Goal: Information Seeking & Learning: Understand process/instructions

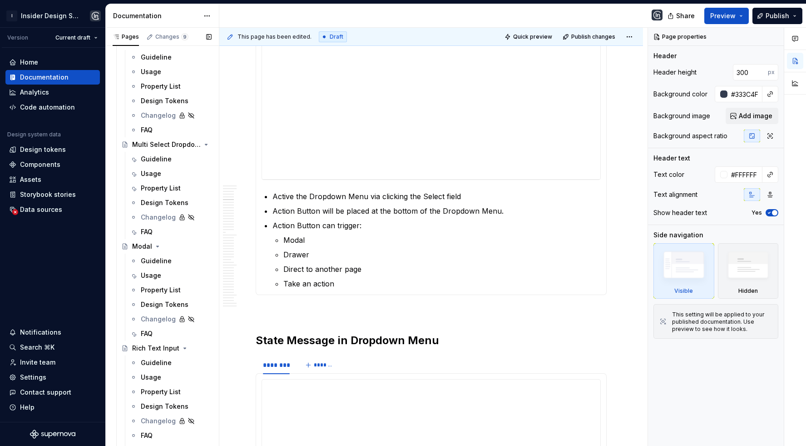
scroll to position [1982, 0]
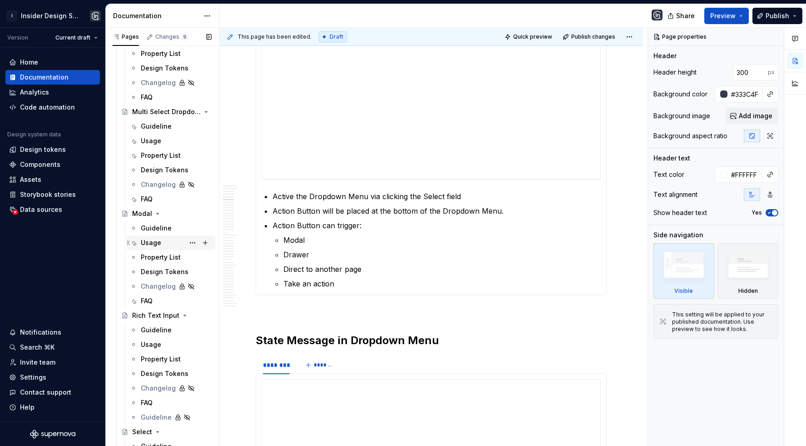
click at [154, 243] on div "Usage" at bounding box center [151, 242] width 20 height 9
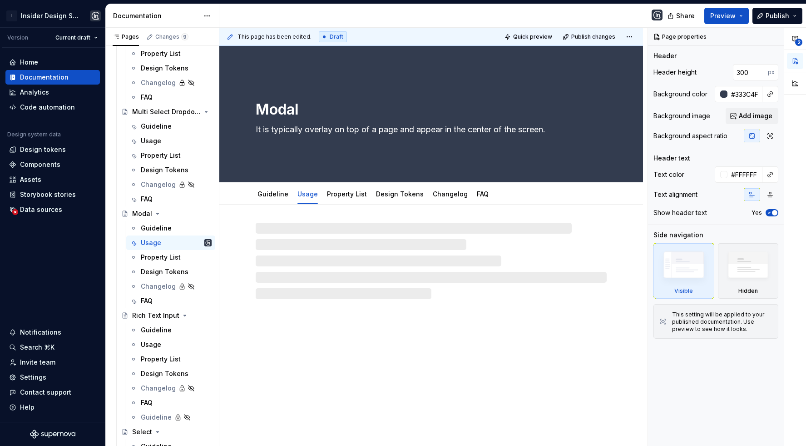
click at [228, 233] on div at bounding box center [431, 251] width 424 height 94
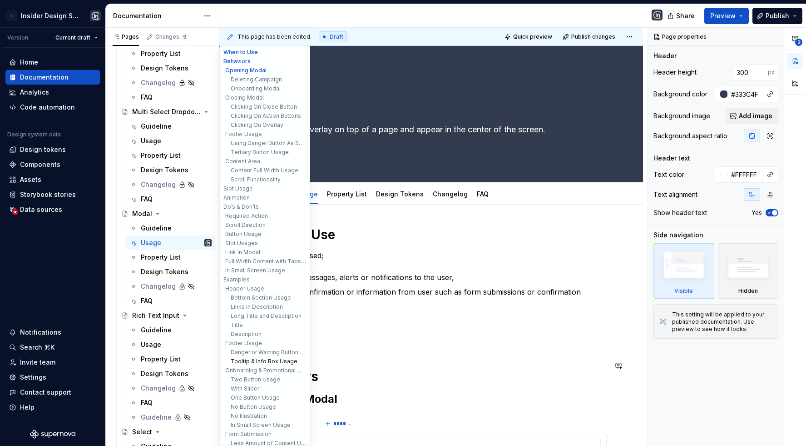
scroll to position [94, 0]
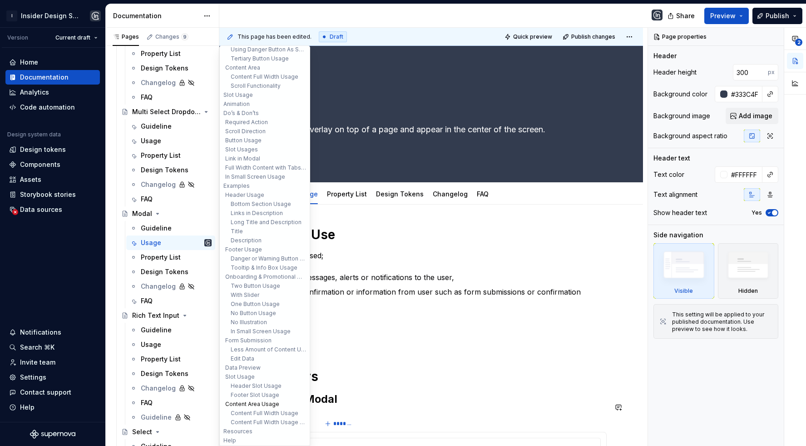
click at [263, 404] on button "Content Area Usage" at bounding box center [265, 403] width 86 height 9
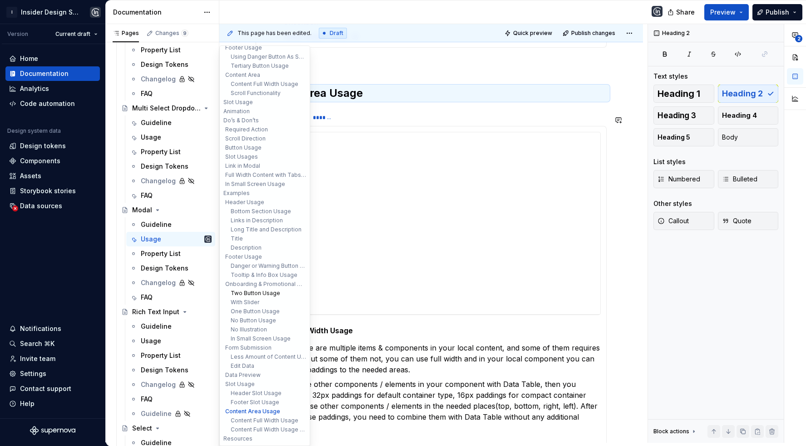
scroll to position [84, 0]
click at [269, 339] on button "In Small Screen Usage" at bounding box center [265, 340] width 86 height 9
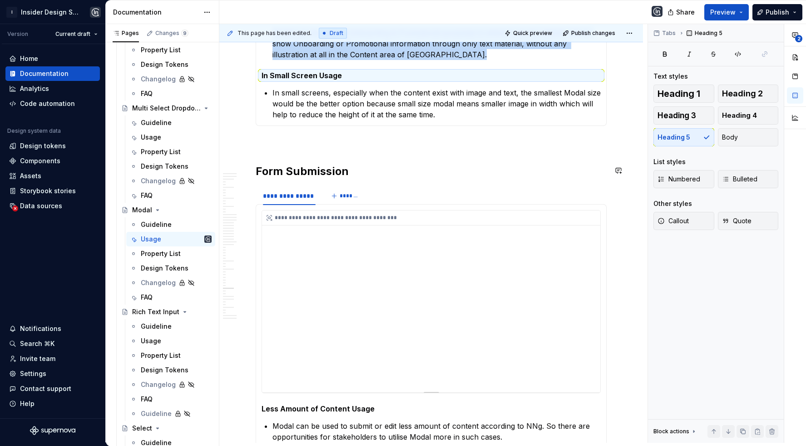
scroll to position [10331, 0]
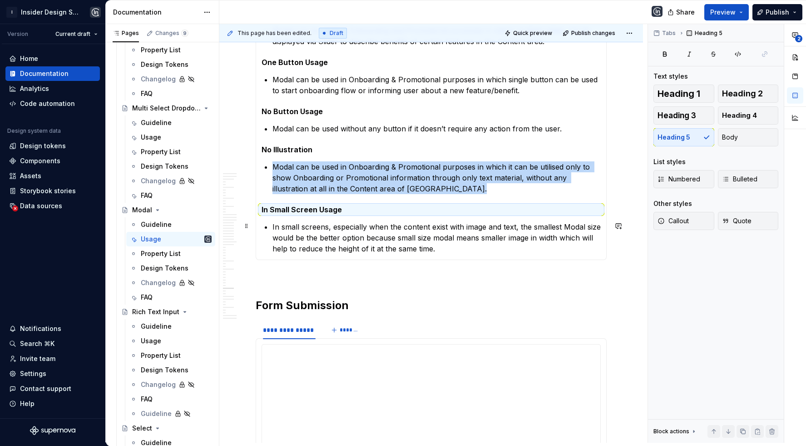
click at [374, 234] on p "In small screens, especially when the content exist with image and text, the sm…" at bounding box center [437, 237] width 328 height 33
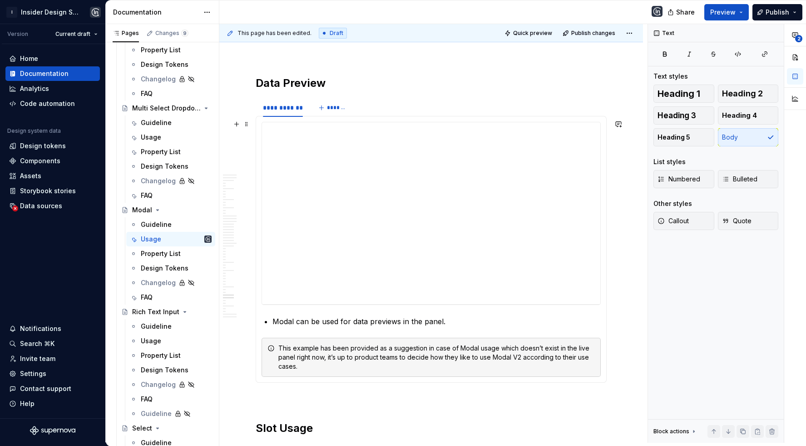
scroll to position [11300, 0]
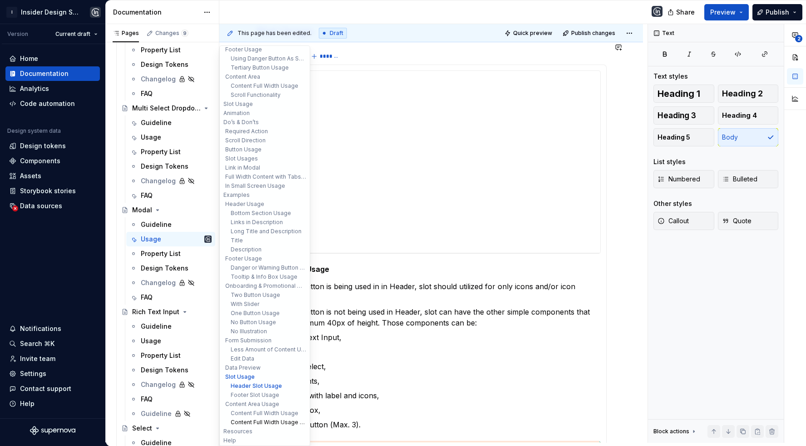
click at [261, 417] on button "Content Full Width Usage with Tabs in Header" at bounding box center [265, 421] width 86 height 9
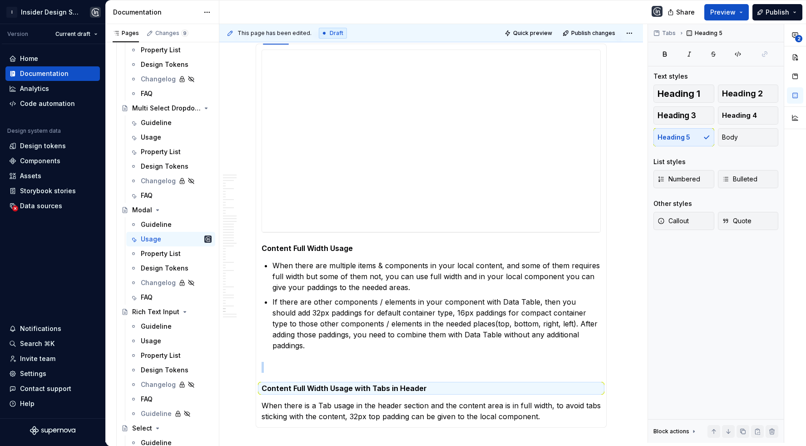
scroll to position [11991, 0]
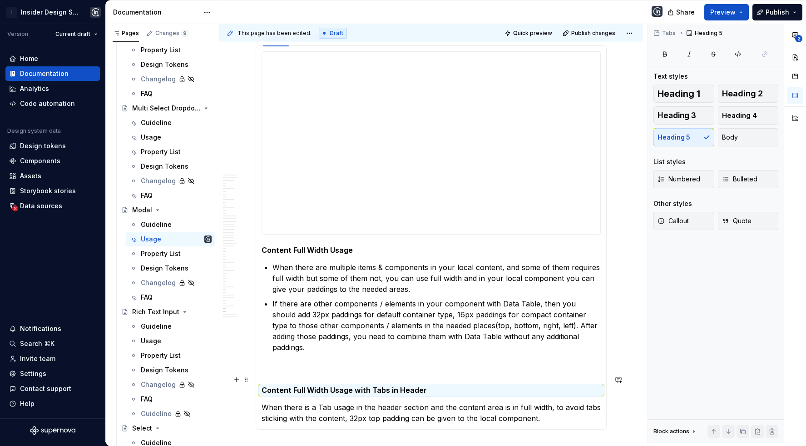
click at [542, 402] on p "When there is a Tab usage in the header section and the content area is in full…" at bounding box center [431, 413] width 339 height 22
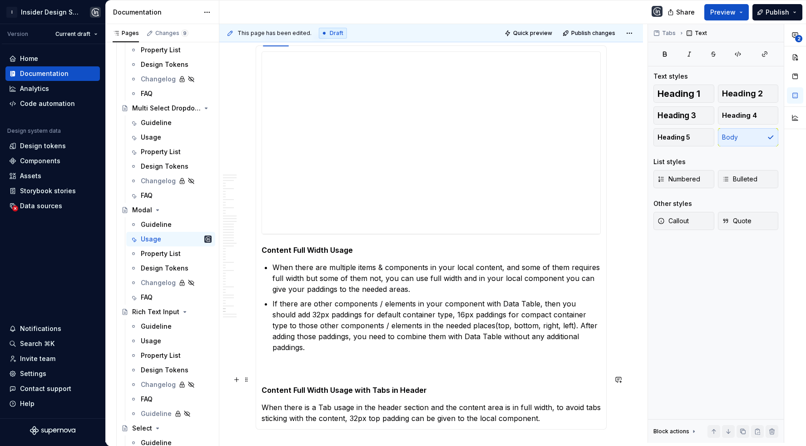
type textarea "*"
click at [700, 141] on button "Heading 5" at bounding box center [684, 137] width 61 height 18
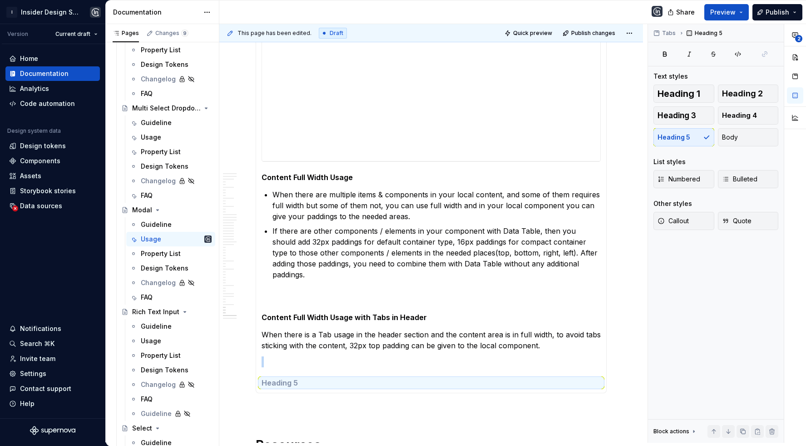
scroll to position [12066, 0]
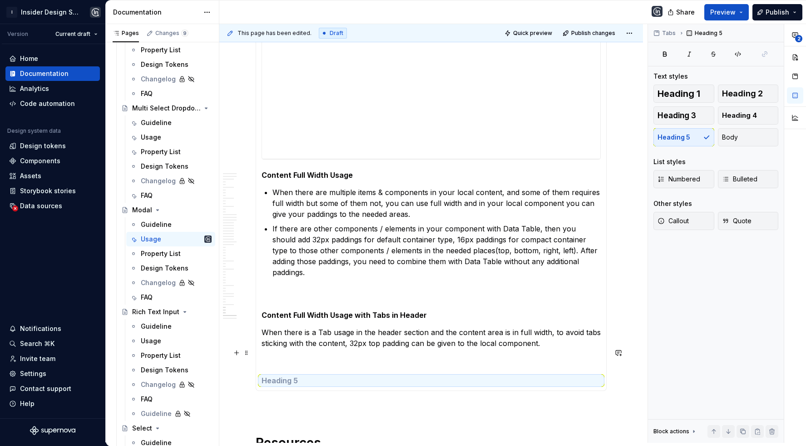
click at [347, 376] on h5 at bounding box center [431, 380] width 339 height 9
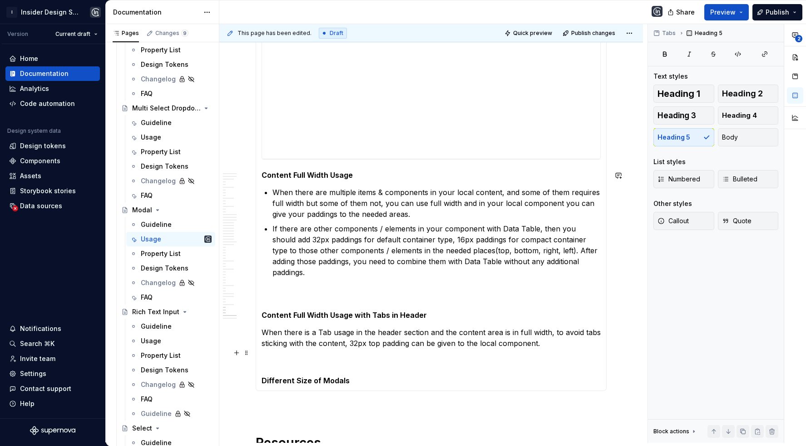
click at [320, 376] on h5 "Different Size of Modals" at bounding box center [431, 380] width 339 height 9
drag, startPoint x: 314, startPoint y: 352, endPoint x: 361, endPoint y: 352, distance: 47.2
click at [361, 376] on h5 "Different Size of Modals" at bounding box center [431, 380] width 339 height 9
drag, startPoint x: 307, startPoint y: 352, endPoint x: 359, endPoint y: 352, distance: 51.8
click at [359, 376] on h5 "Different Size Usage" at bounding box center [431, 380] width 339 height 9
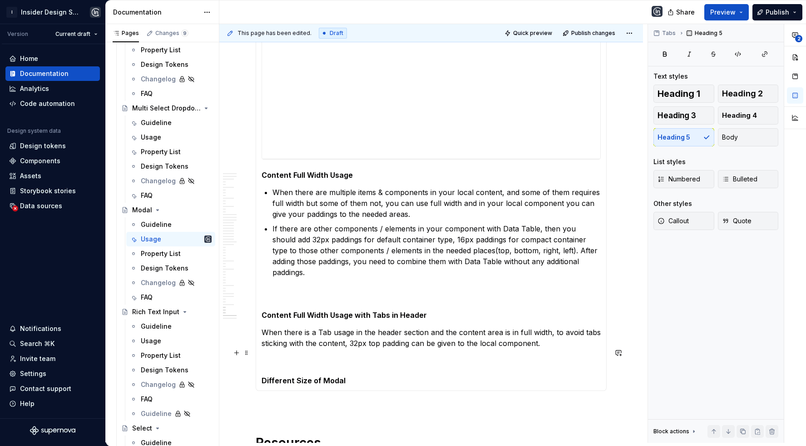
click at [325, 376] on h5 "Different Size of Modal" at bounding box center [431, 380] width 339 height 9
click at [310, 361] on section-item-column "**********" at bounding box center [431, 189] width 339 height 426
click at [294, 392] on p at bounding box center [431, 397] width 339 height 11
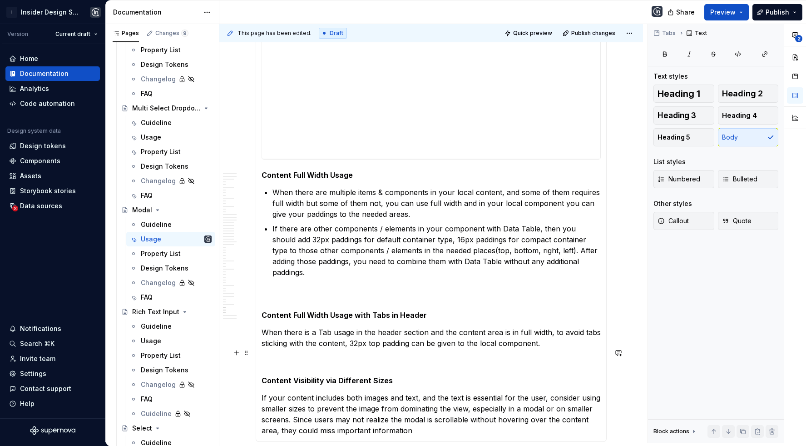
click at [302, 376] on h5 "Content Visibility via Different Sizes" at bounding box center [431, 380] width 339 height 9
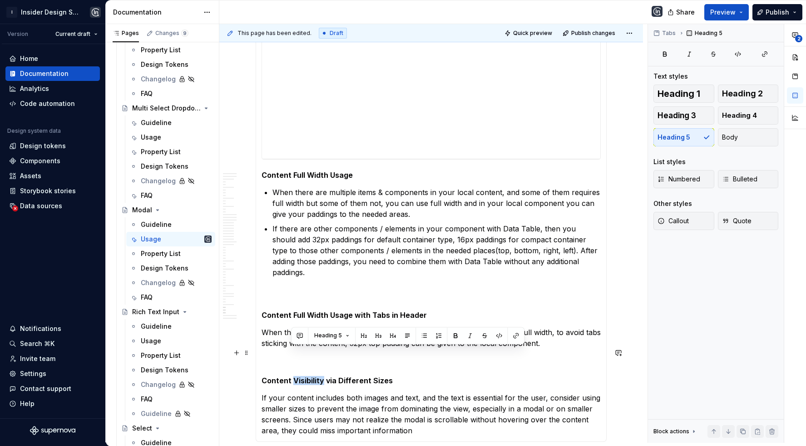
click at [302, 376] on h5 "Content Visibility via Different Sizes" at bounding box center [431, 380] width 339 height 9
copy h5 "Content Visibility via Different Sizes"
click at [317, 288] on p at bounding box center [431, 293] width 339 height 11
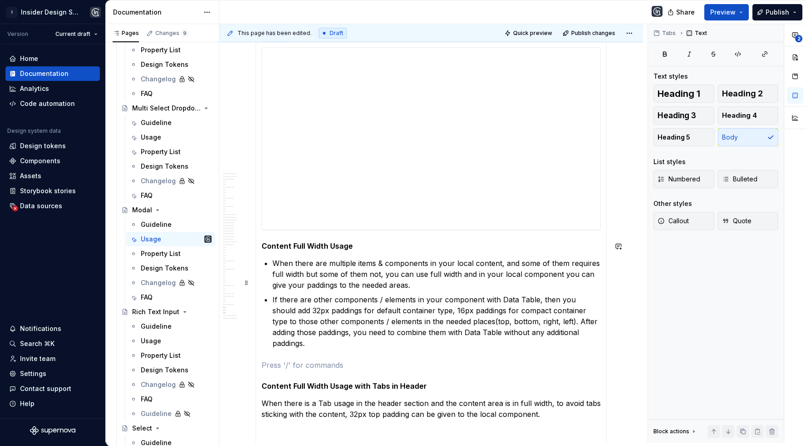
scroll to position [11954, 0]
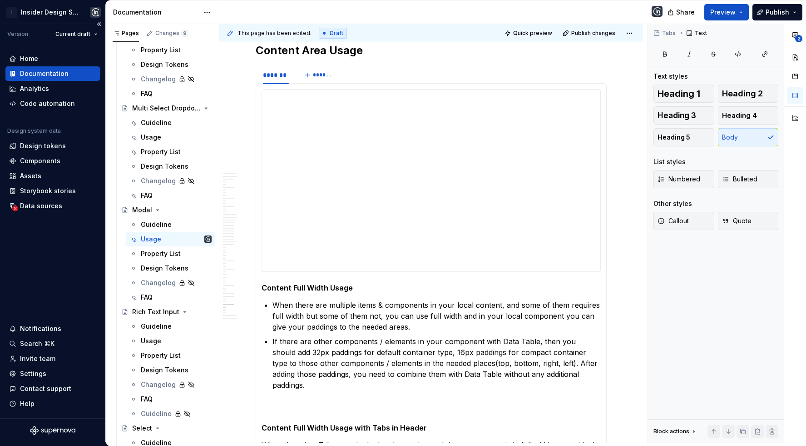
type textarea "*"
